Goal: Transaction & Acquisition: Purchase product/service

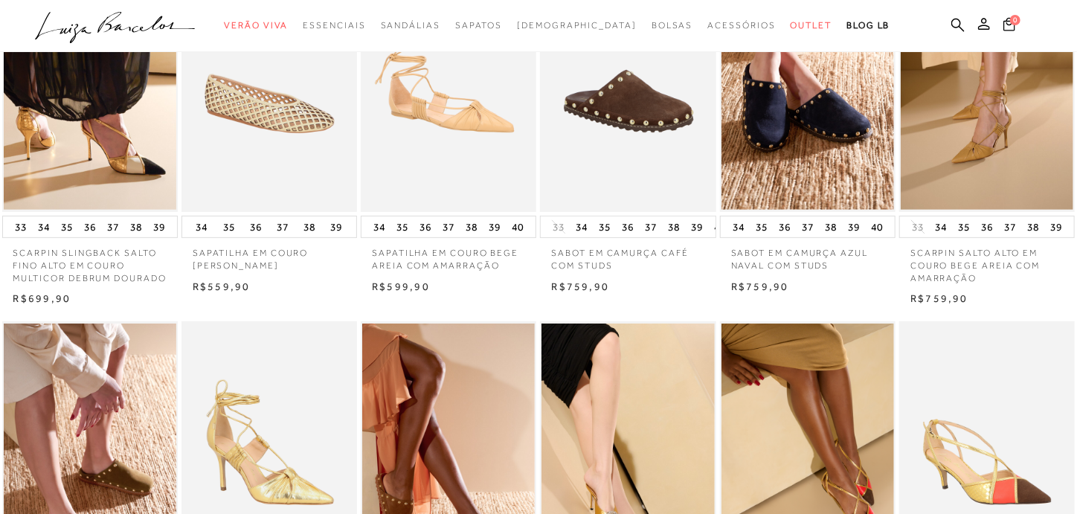
scroll to position [149, 0]
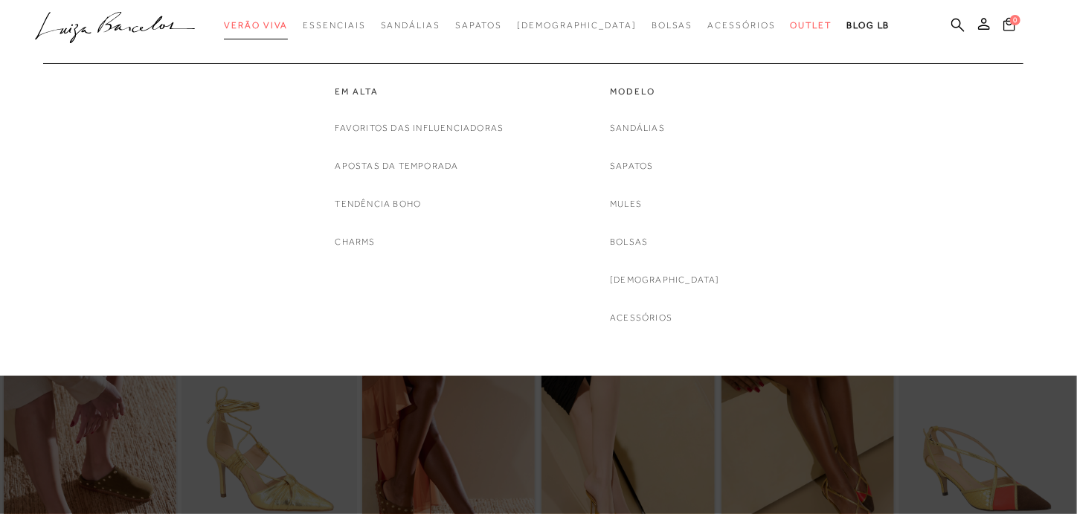
click at [286, 21] on span "Verão Viva" at bounding box center [256, 25] width 64 height 10
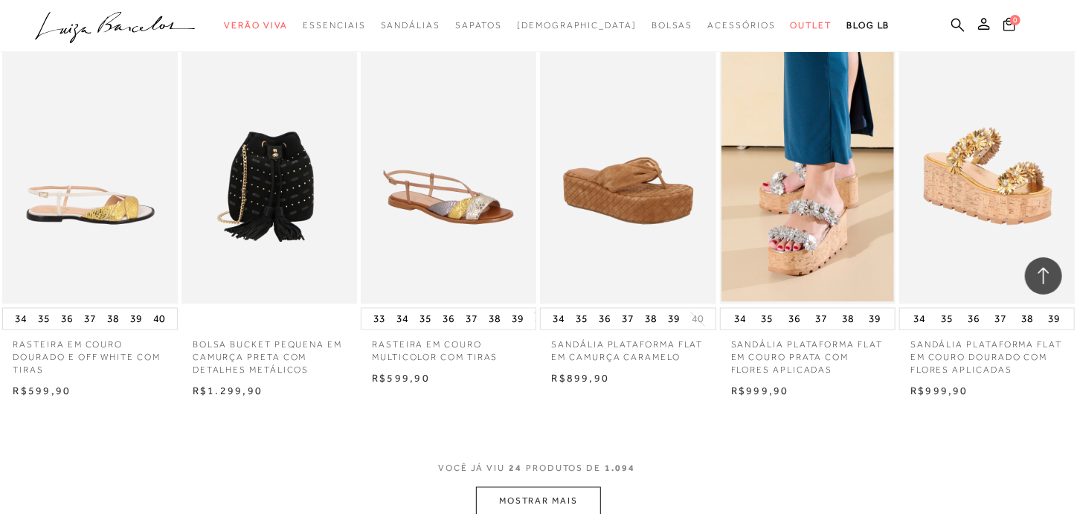
scroll to position [1190, 0]
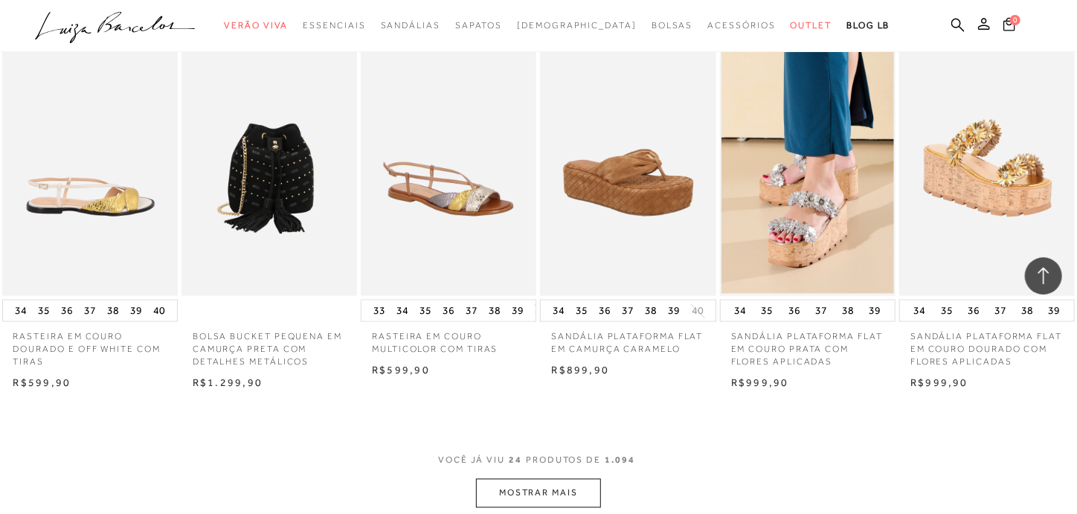
click at [535, 494] on button "MOSTRAR MAIS" at bounding box center [538, 493] width 125 height 29
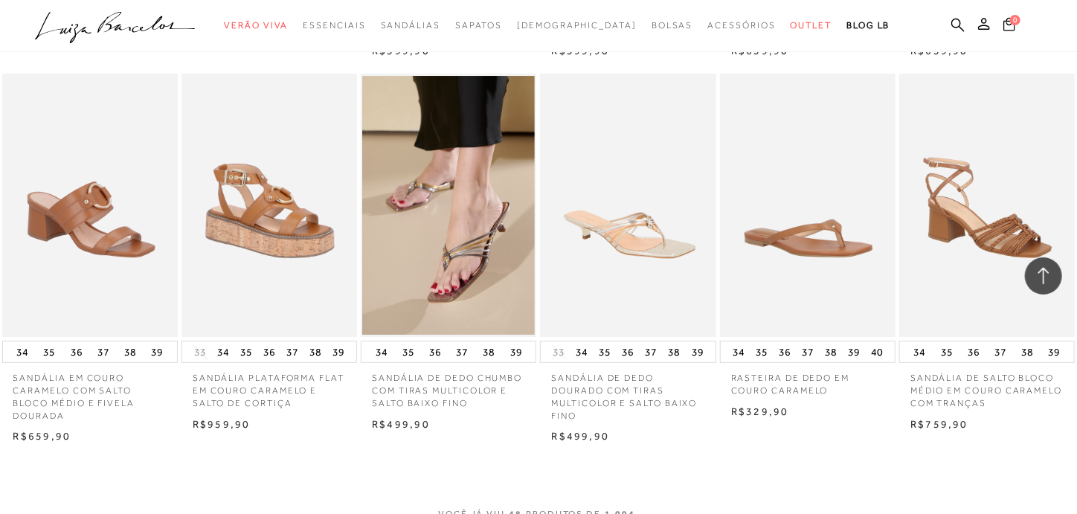
scroll to position [2826, 0]
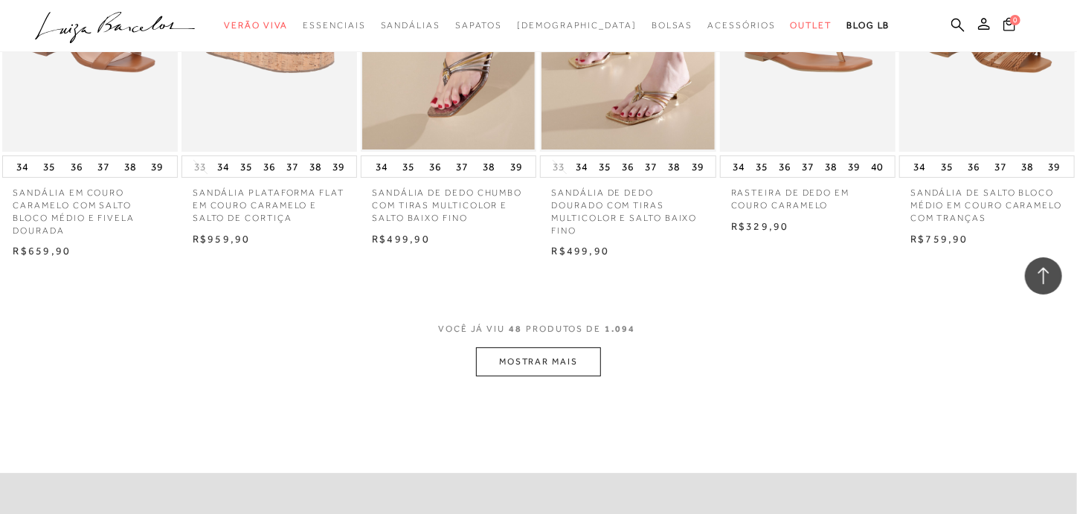
click at [517, 372] on button "MOSTRAR MAIS" at bounding box center [538, 361] width 125 height 29
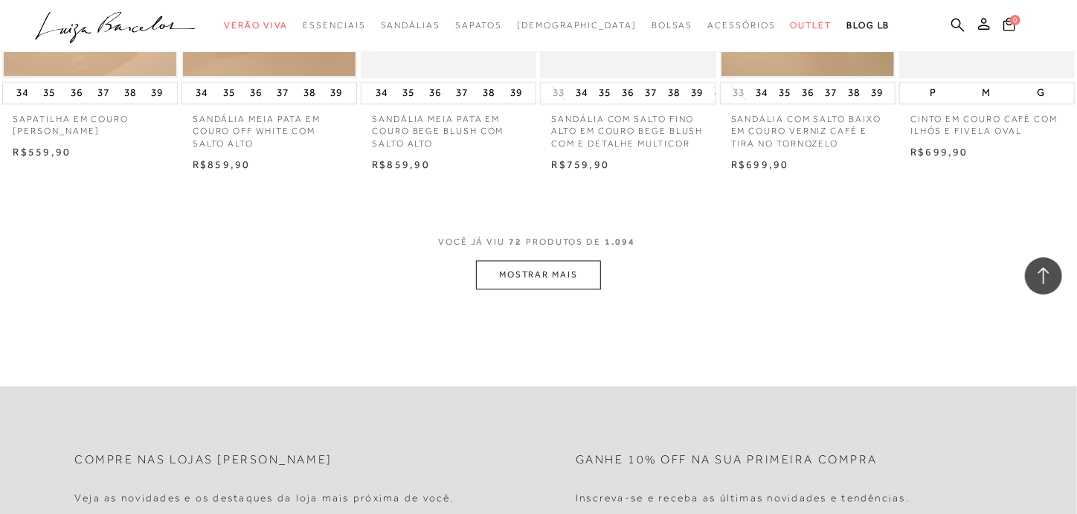
scroll to position [4461, 0]
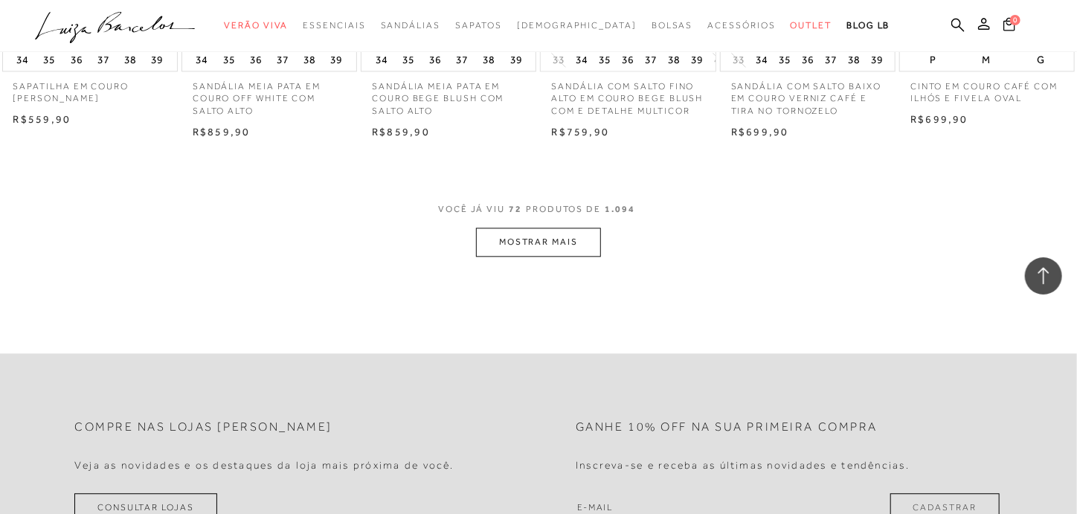
click at [524, 254] on button "MOSTRAR MAIS" at bounding box center [538, 242] width 125 height 29
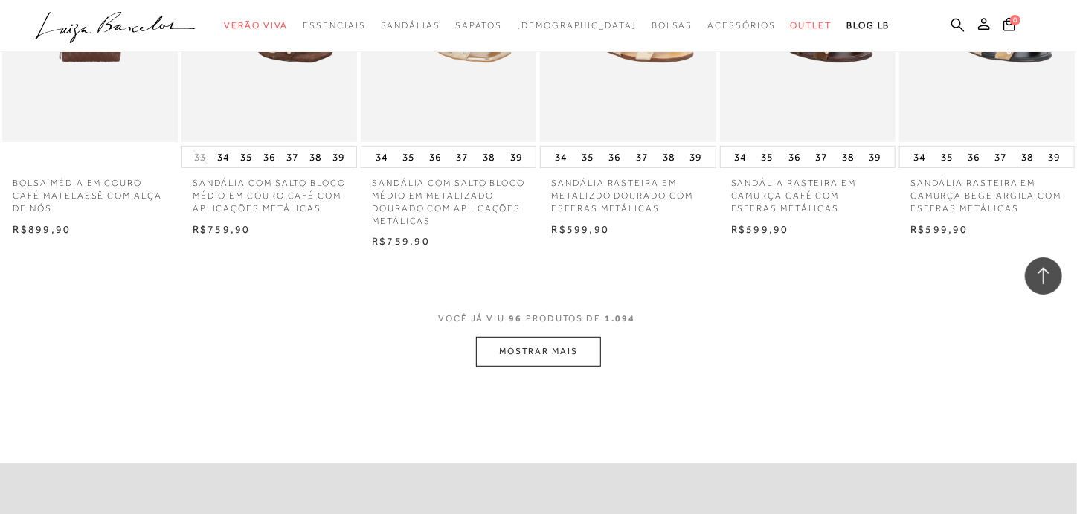
scroll to position [5874, 0]
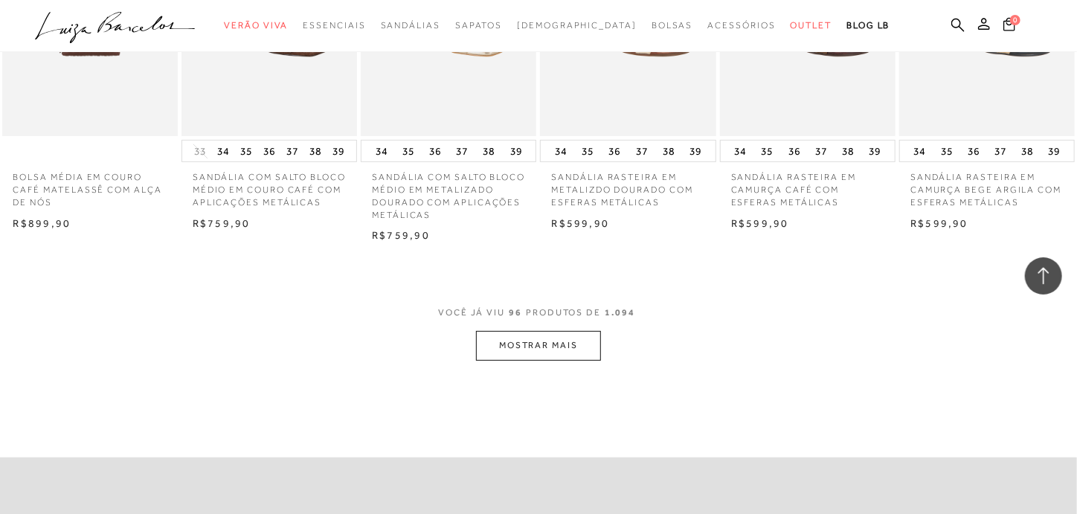
click at [567, 360] on button "MOSTRAR MAIS" at bounding box center [538, 345] width 125 height 29
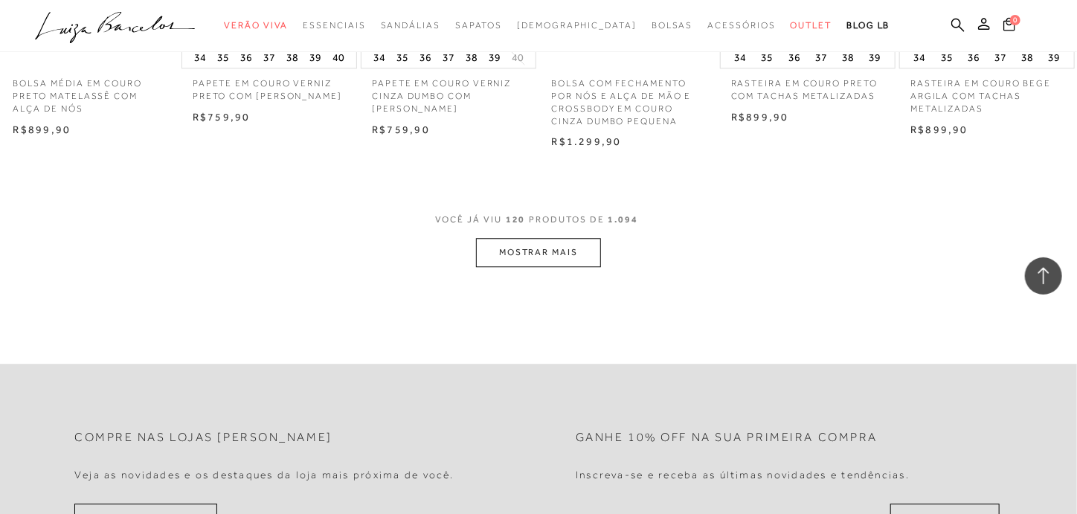
scroll to position [7509, 0]
click at [524, 267] on button "MOSTRAR MAIS" at bounding box center [538, 252] width 125 height 29
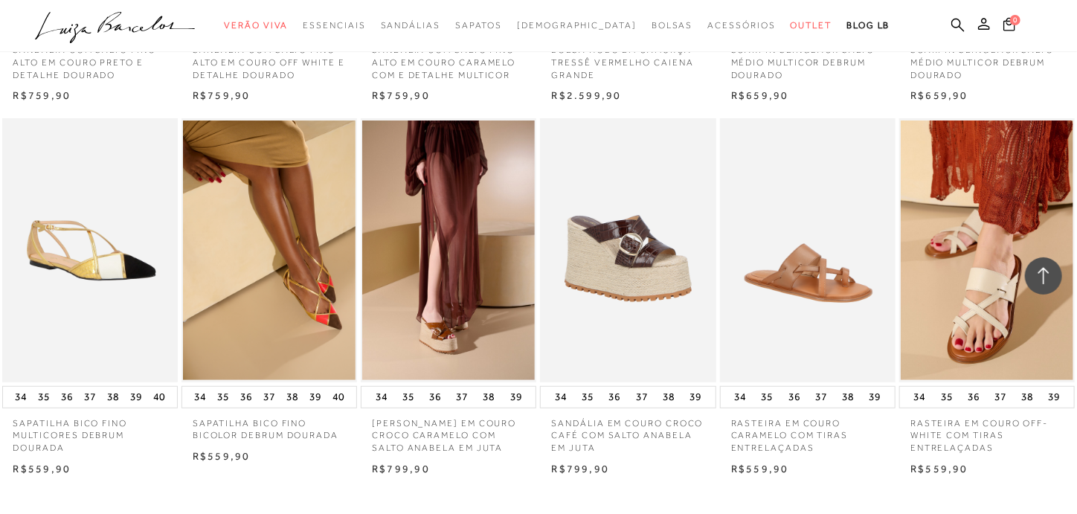
scroll to position [8996, 0]
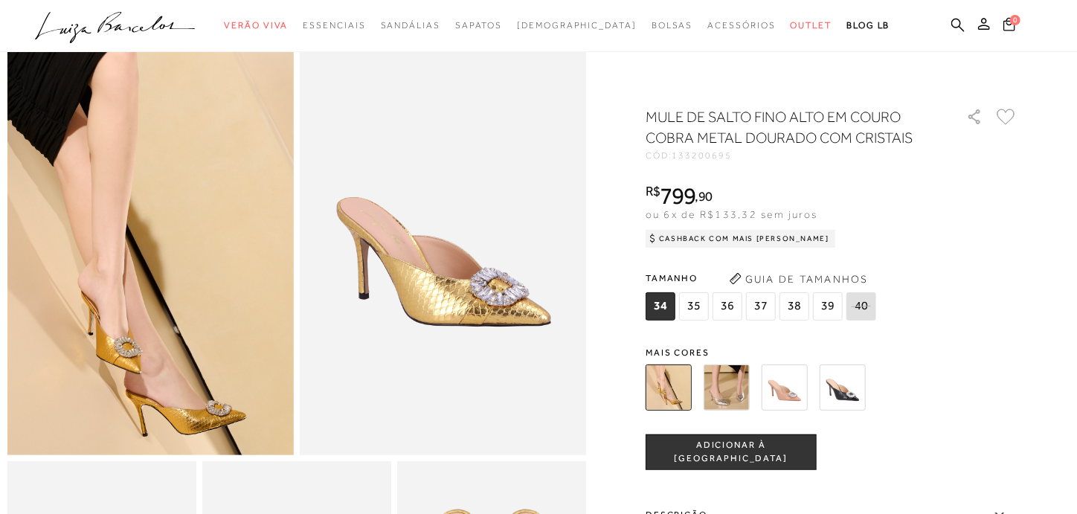
scroll to position [74, 0]
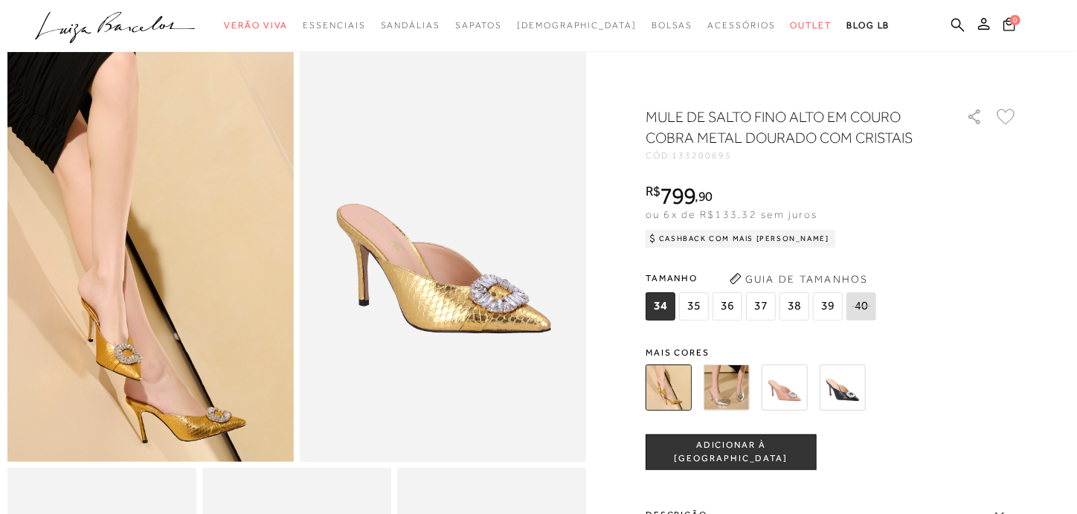
click at [720, 390] on img at bounding box center [726, 387] width 46 height 46
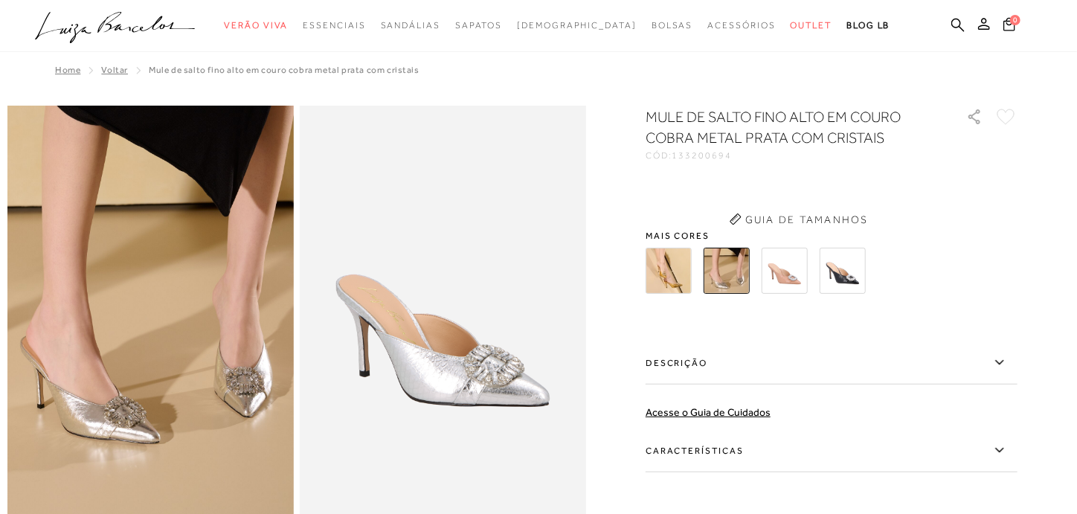
click at [804, 394] on div "MULE DE SALTO FINO ALTO EM COURO COBRA METAL PRATA COM CRISTAIS CÓD: 133200694 …" at bounding box center [831, 360] width 372 height 509
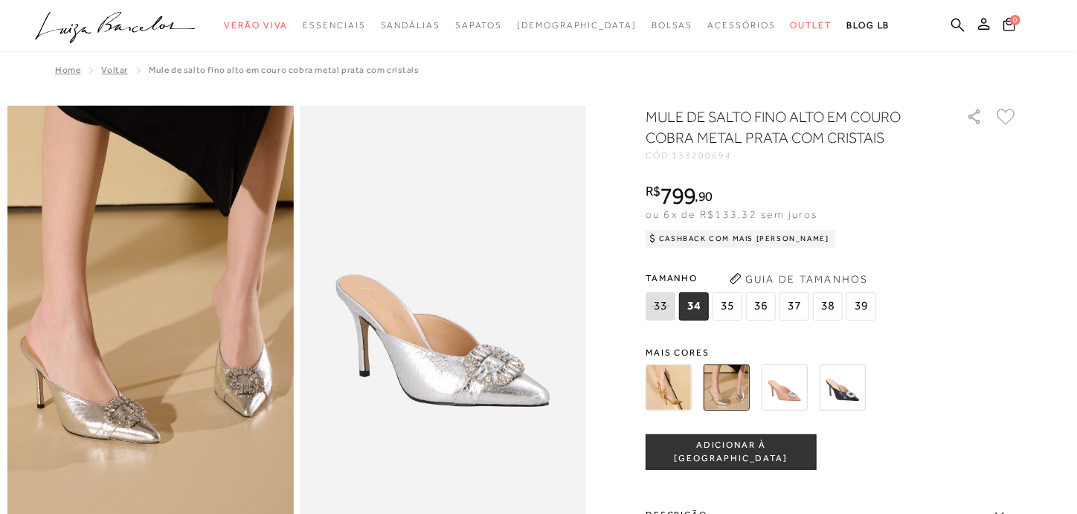
click at [790, 402] on img at bounding box center [784, 387] width 46 height 46
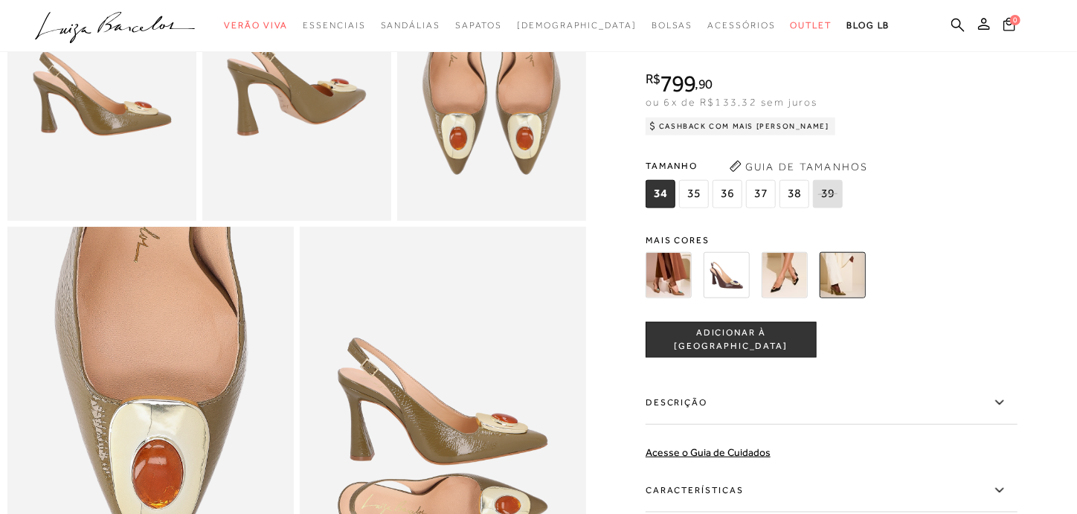
scroll to position [818, 0]
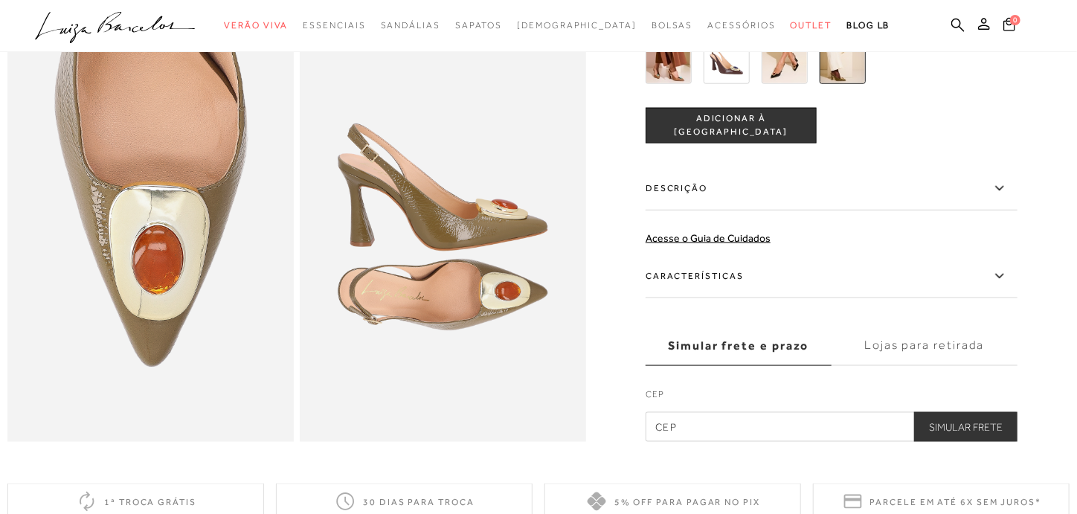
click at [819, 210] on label "Descrição" at bounding box center [831, 188] width 372 height 43
click at [0, 0] on input "Descrição" at bounding box center [0, 0] width 0 height 0
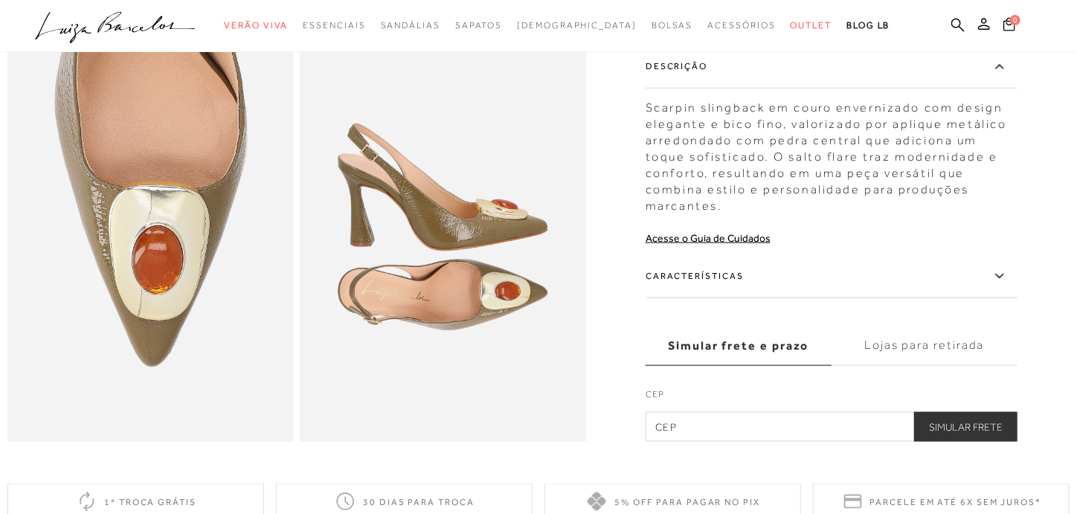
click at [802, 298] on label "Características" at bounding box center [831, 276] width 372 height 43
click at [0, 0] on input "Características" at bounding box center [0, 0] width 0 height 0
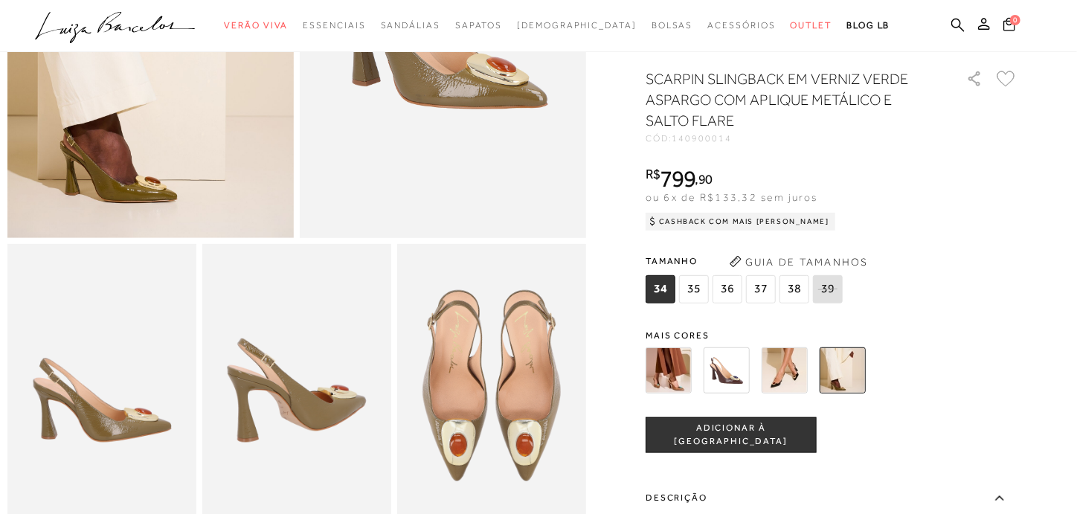
scroll to position [223, 0]
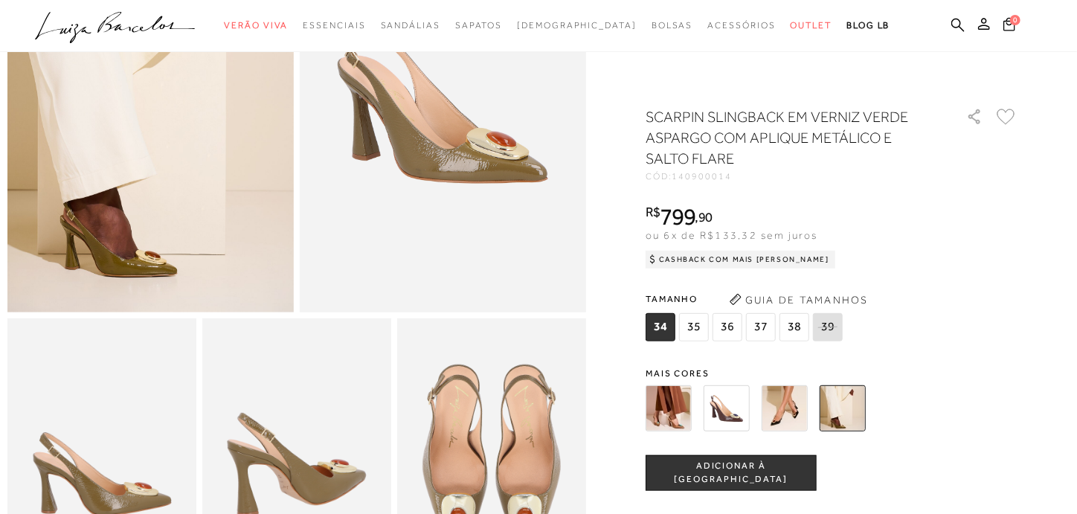
click at [742, 420] on img at bounding box center [726, 408] width 46 height 46
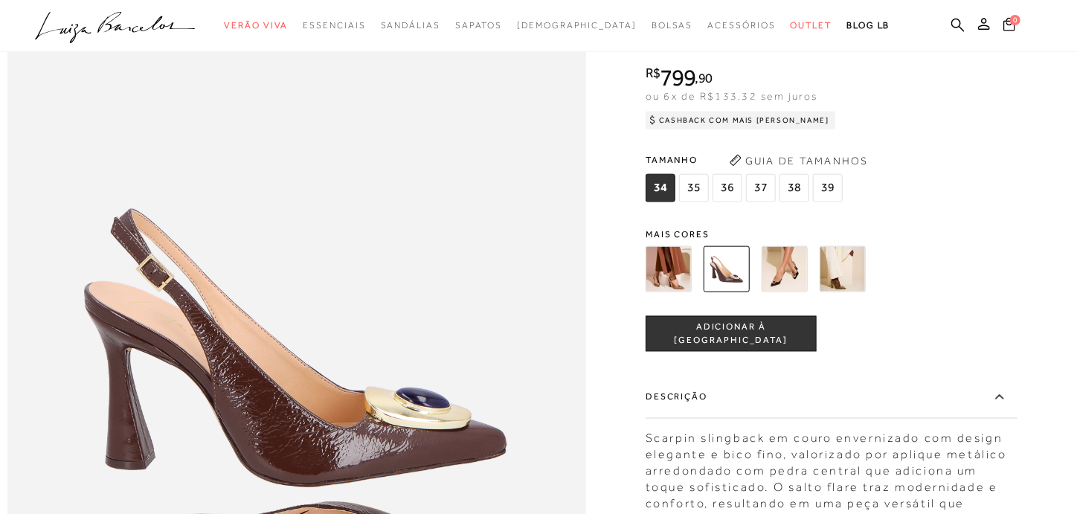
scroll to position [966, 0]
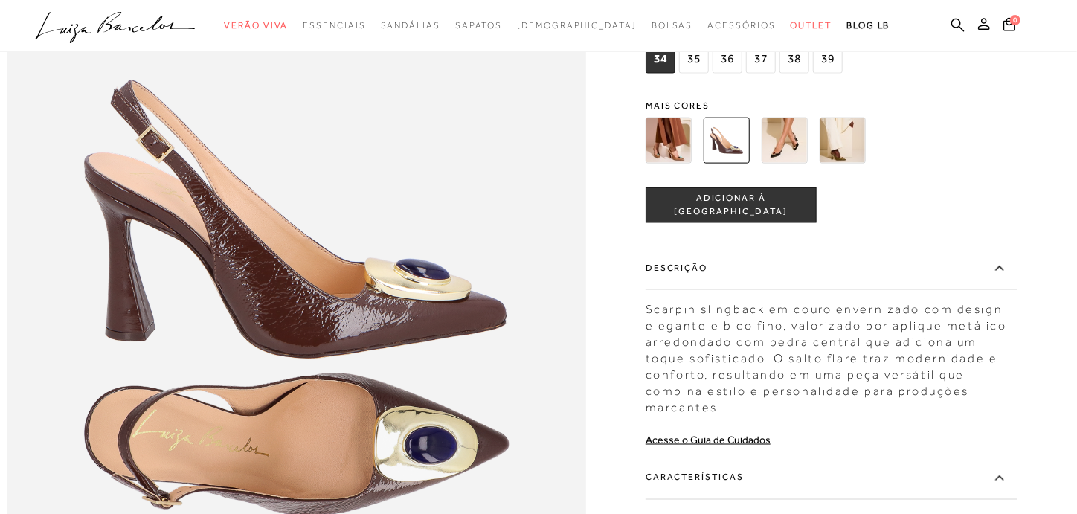
click at [848, 163] on img at bounding box center [842, 140] width 46 height 46
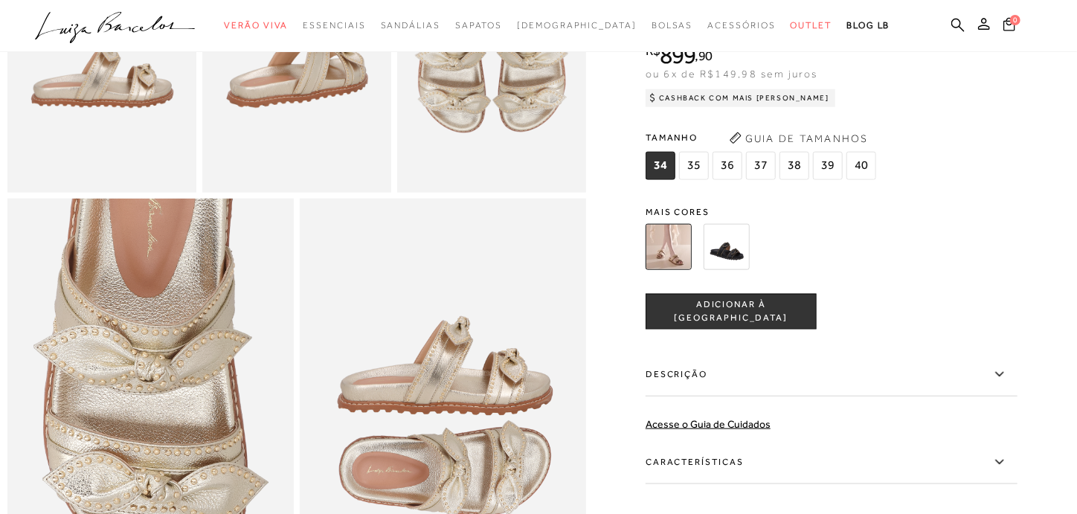
scroll to position [818, 0]
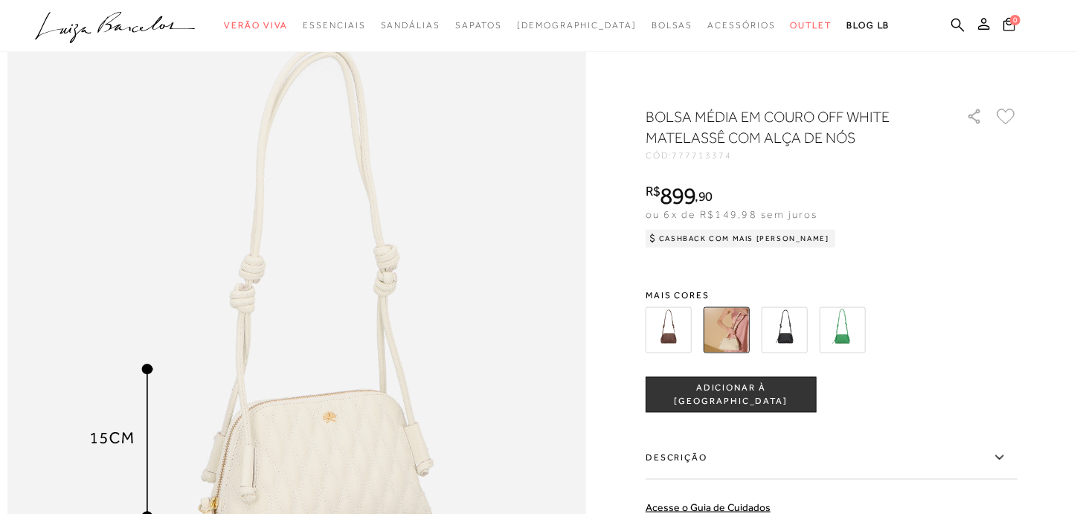
scroll to position [966, 0]
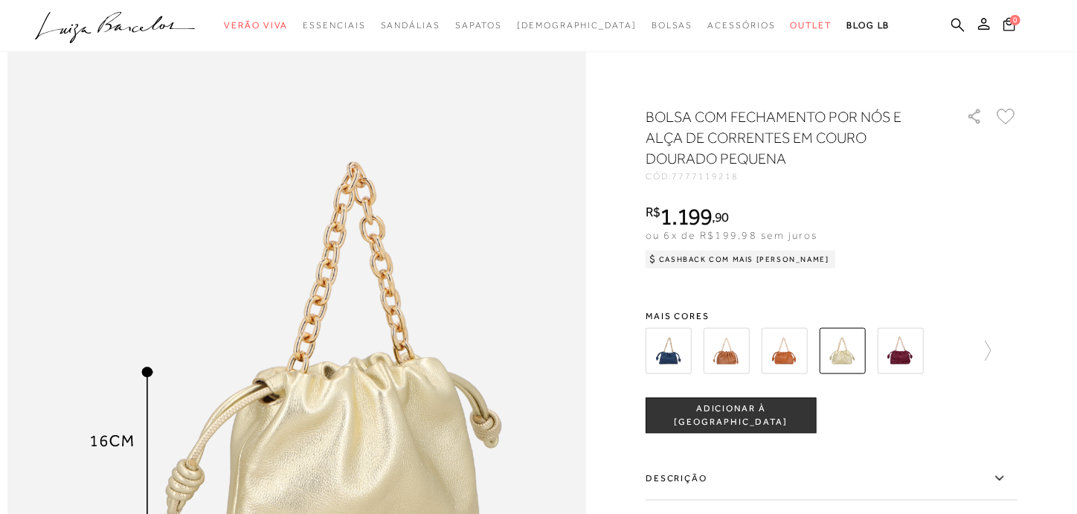
scroll to position [1041, 0]
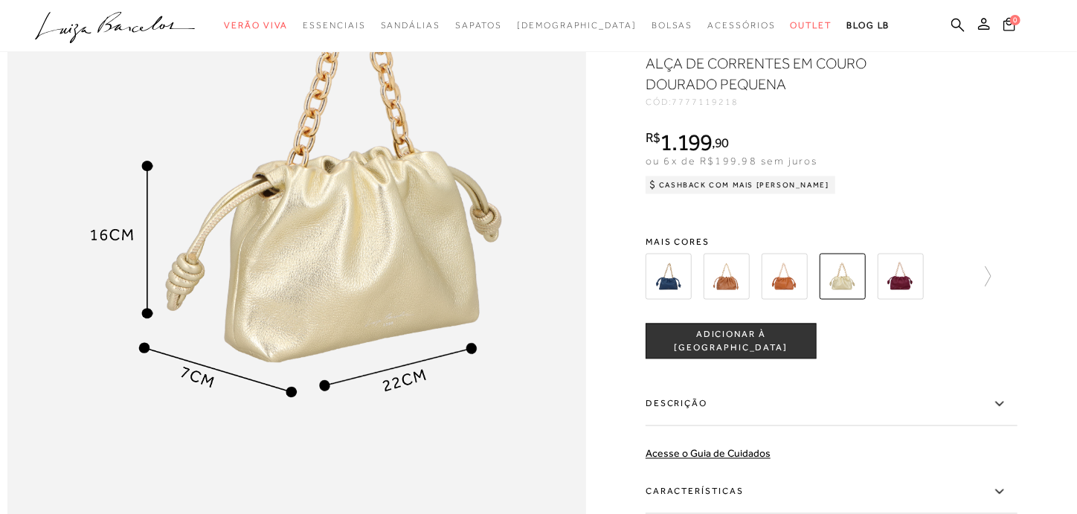
click at [660, 299] on img at bounding box center [668, 276] width 46 height 46
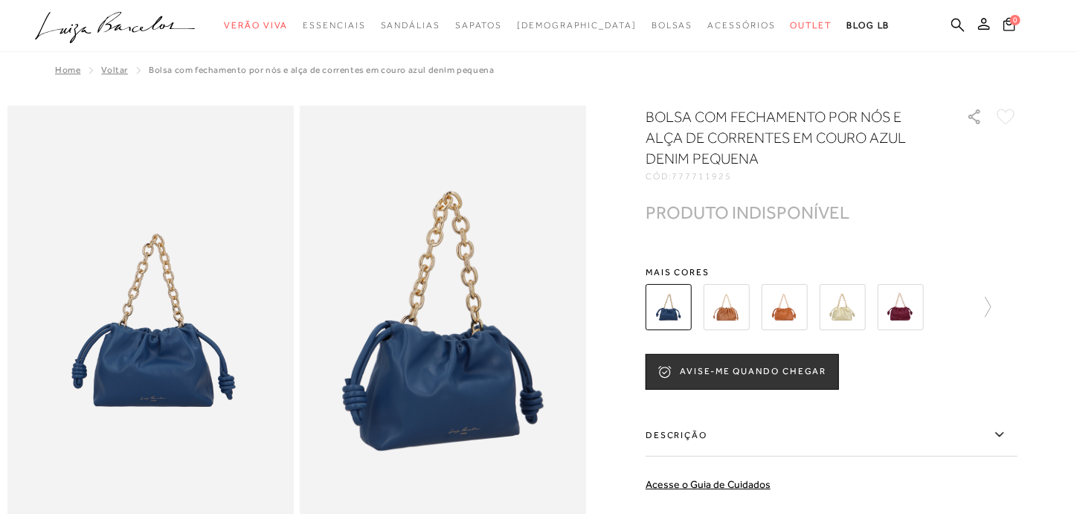
click at [709, 316] on img at bounding box center [726, 307] width 46 height 46
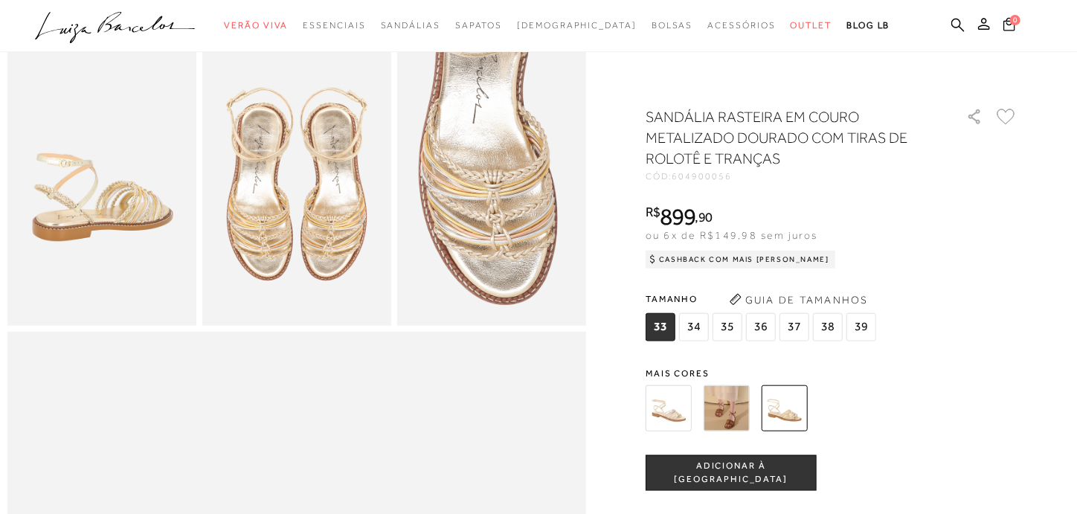
scroll to position [520, 0]
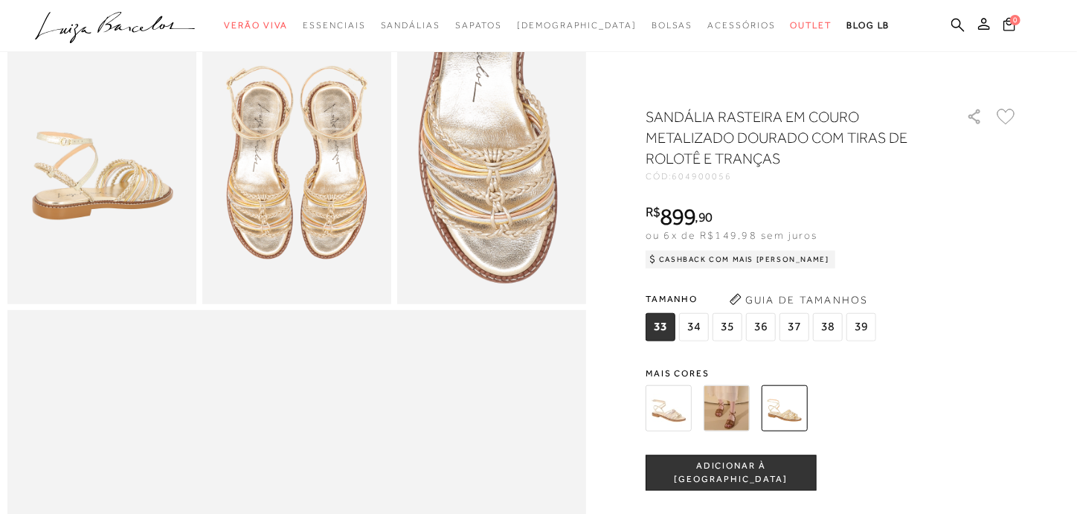
click at [734, 419] on img at bounding box center [726, 408] width 46 height 46
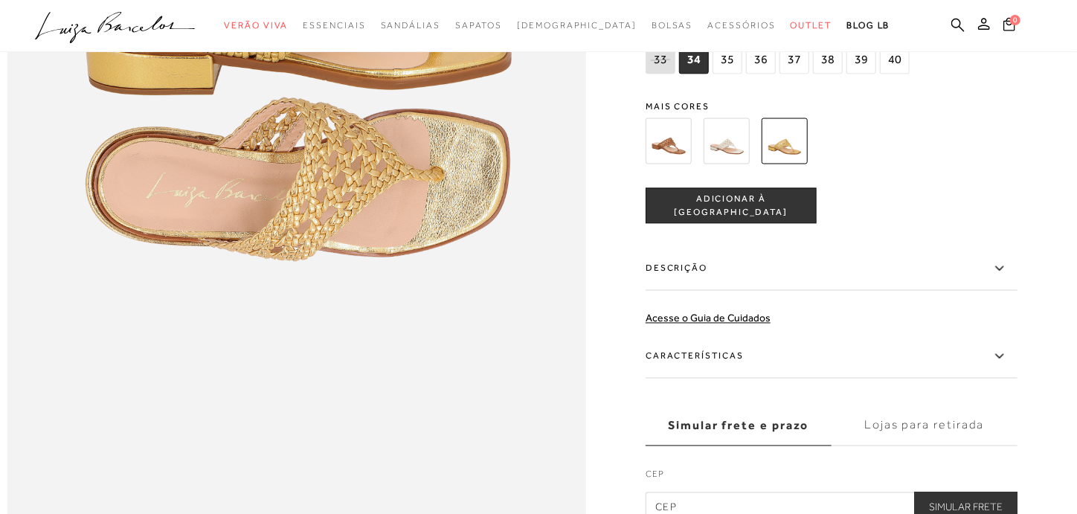
scroll to position [1190, 0]
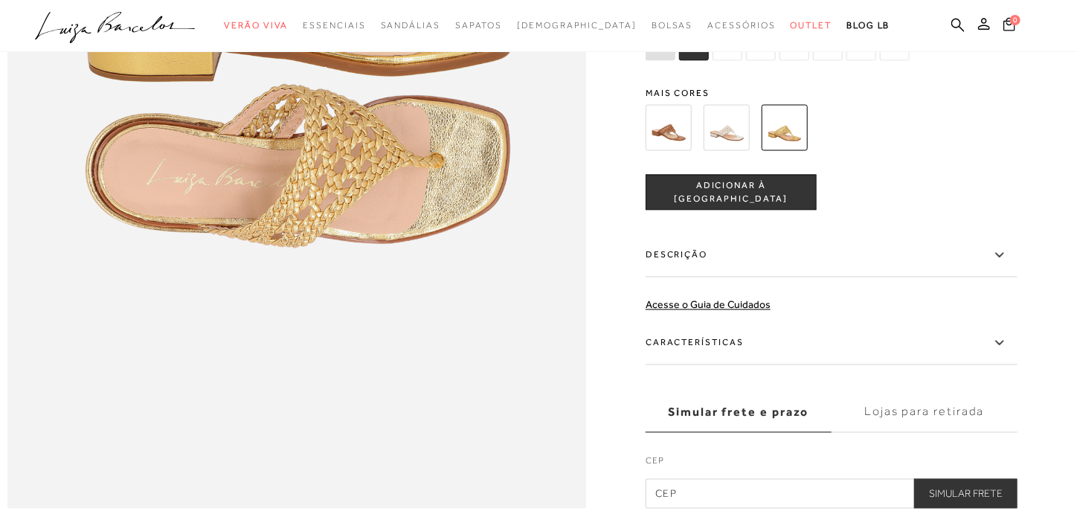
click at [675, 150] on img at bounding box center [668, 127] width 46 height 46
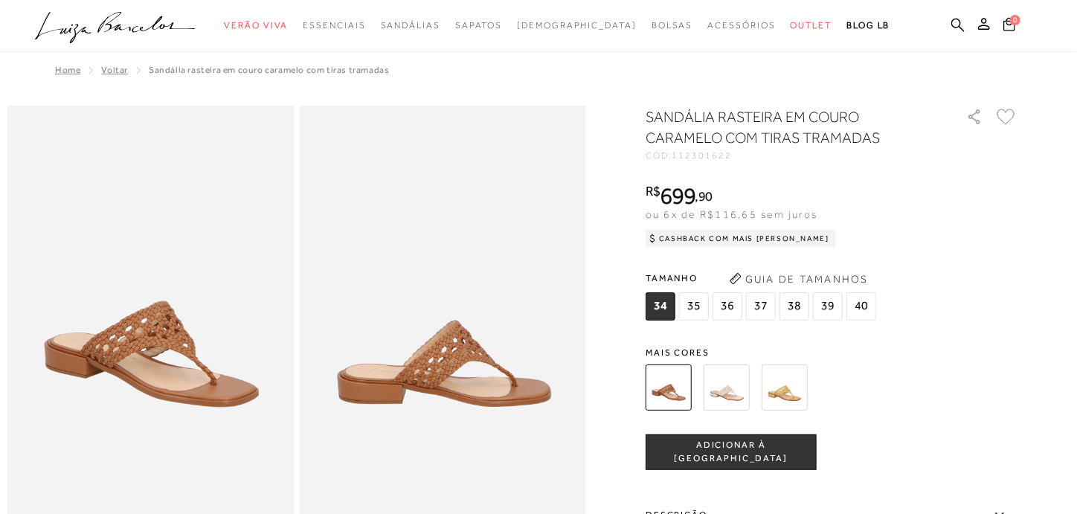
click at [726, 392] on img at bounding box center [726, 387] width 46 height 46
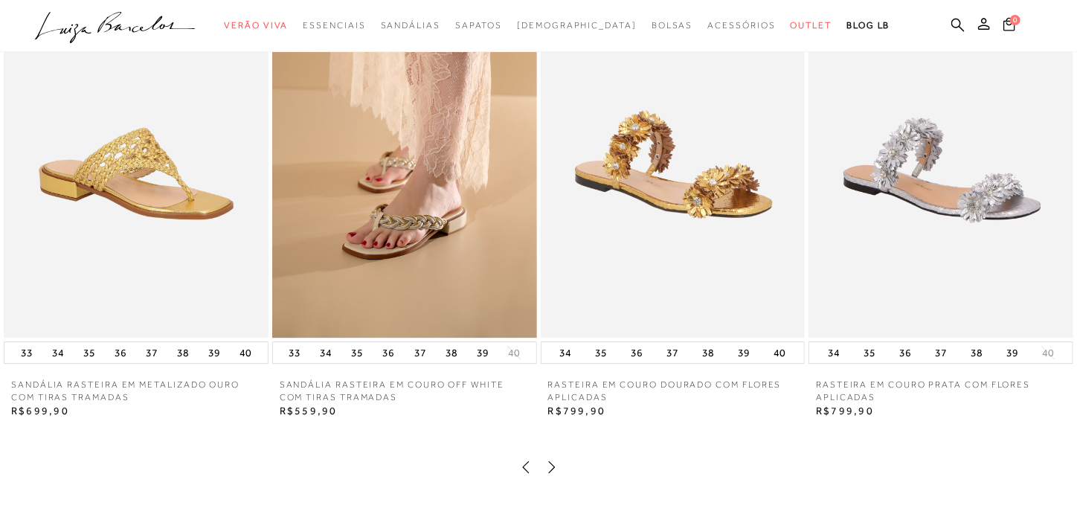
scroll to position [1979, 0]
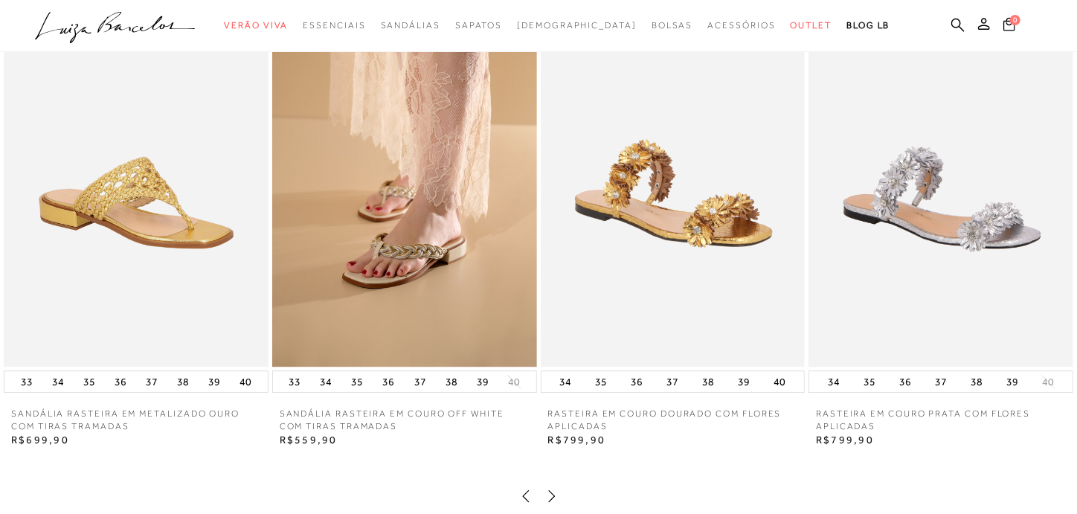
click at [442, 224] on img at bounding box center [404, 168] width 265 height 397
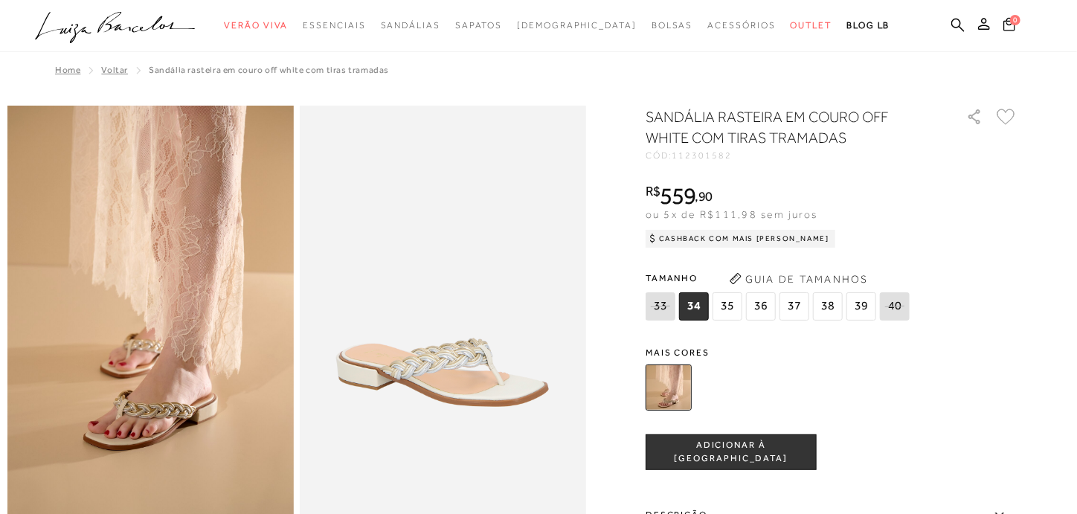
click at [139, 21] on icon ".a{fill-rule:evenodd;}" at bounding box center [115, 27] width 161 height 31
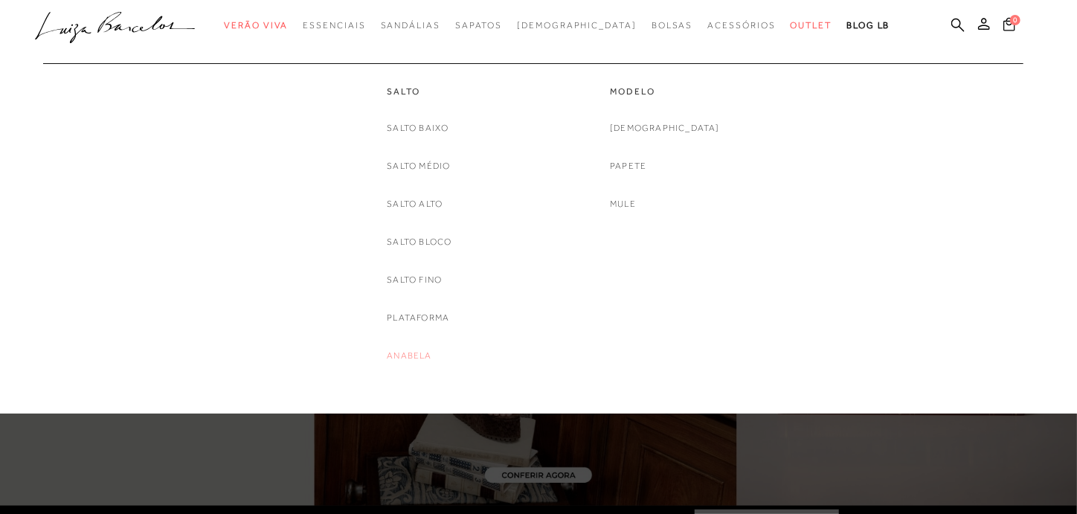
click at [402, 354] on link "Anabela" at bounding box center [409, 356] width 45 height 16
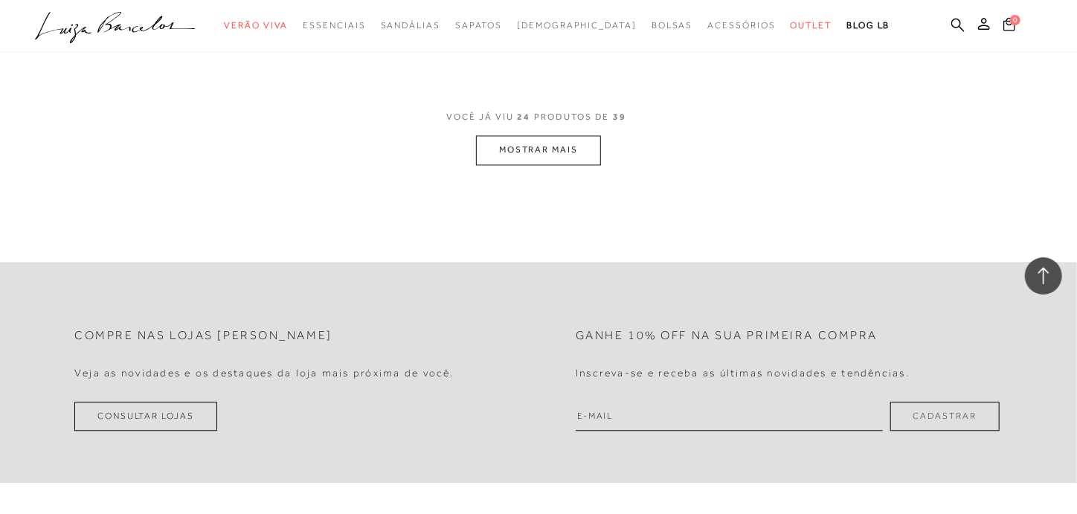
scroll to position [1561, 0]
click at [541, 161] on button "MOSTRAR MAIS" at bounding box center [538, 146] width 125 height 29
